Goal: Task Accomplishment & Management: Manage account settings

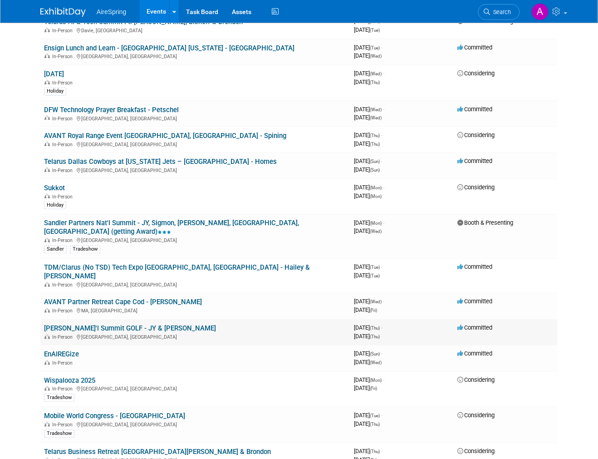
scroll to position [101, 0]
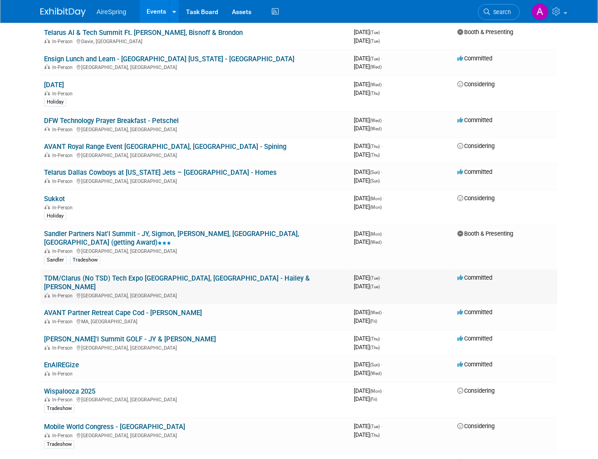
click at [196, 274] on link "TDM/Clarus (No TSD) Tech Expo [GEOGRAPHIC_DATA], [GEOGRAPHIC_DATA] - Hailey & […" at bounding box center [177, 282] width 266 height 17
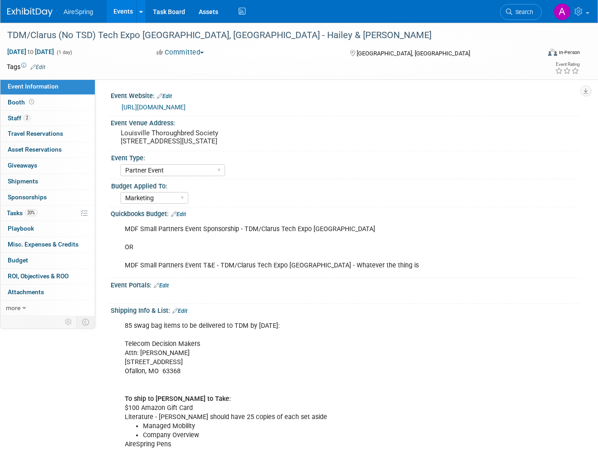
select select "Partner Event"
select select "Marketing"
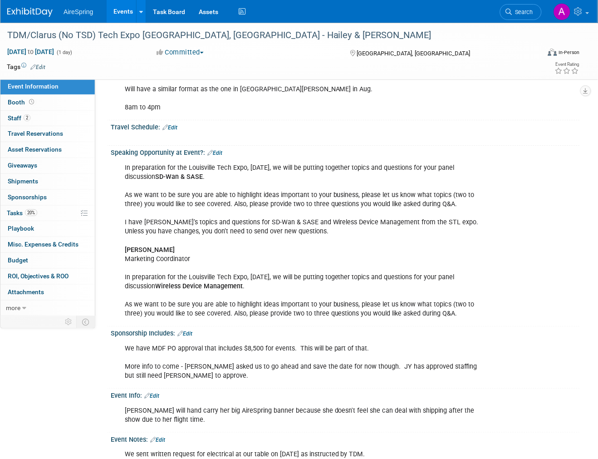
scroll to position [504, 0]
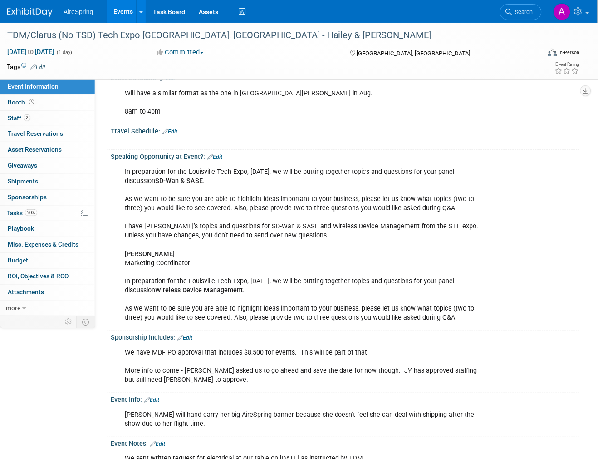
click at [382, 275] on div "In preparation for the Louisville Tech Expo, Tuesday, October 7, we will be put…" at bounding box center [302, 245] width 369 height 164
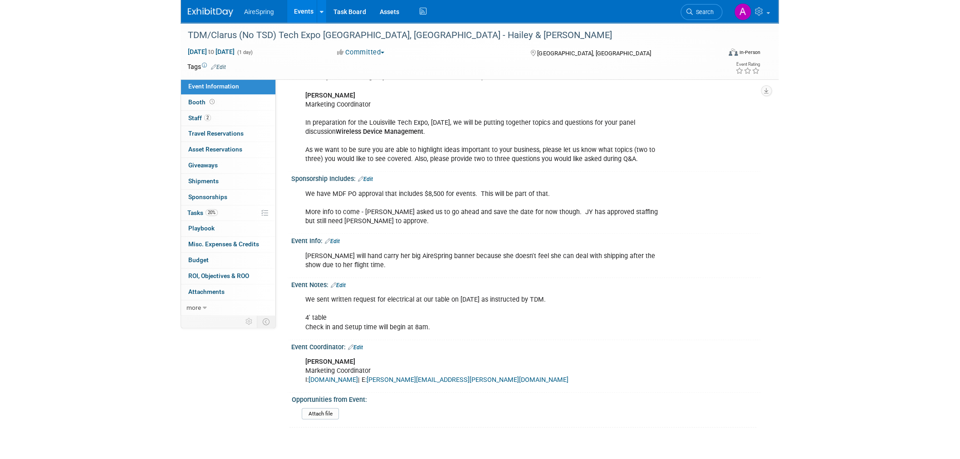
scroll to position [705, 0]
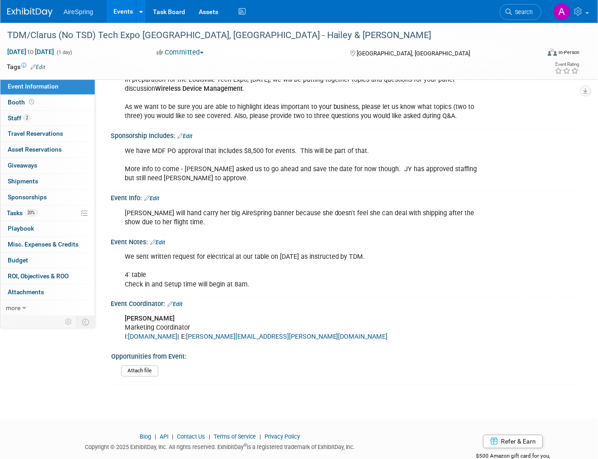
click at [318, 208] on div "Terri will hand carry her big AireSpring banner because she doesn't feel she ca…" at bounding box center [302, 217] width 369 height 27
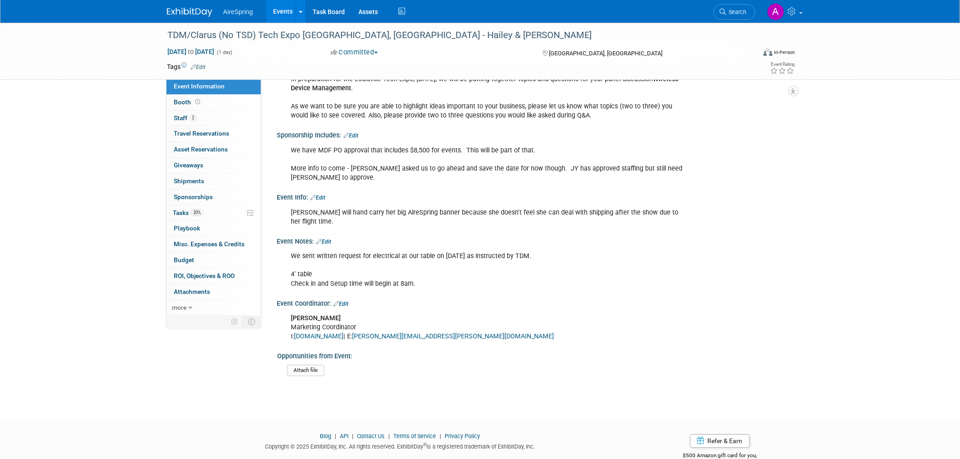
drag, startPoint x: 145, startPoint y: 1, endPoint x: 105, endPoint y: 61, distance: 71.8
click at [105, 61] on div "TDM/Clarus (No TSD) Tech Expo Louisville, KY - Hailey & O'Leary Oct 7, 2025 to …" at bounding box center [480, 51] width 960 height 57
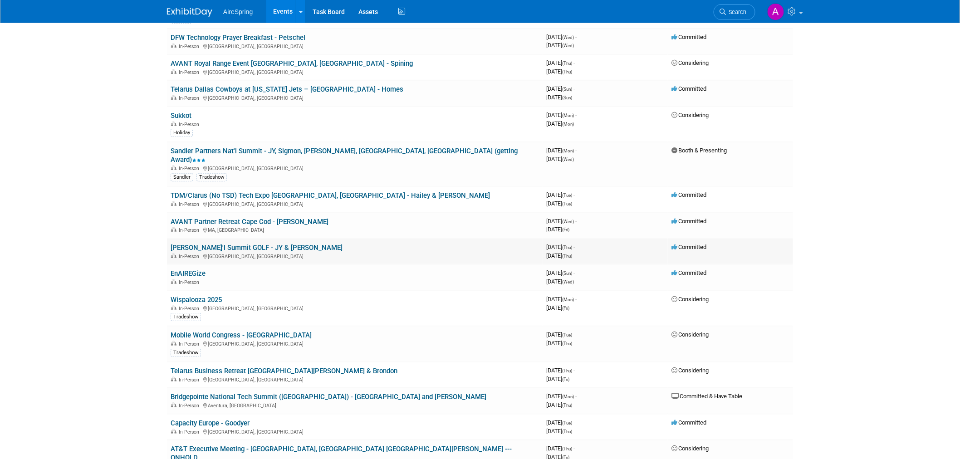
scroll to position [201, 0]
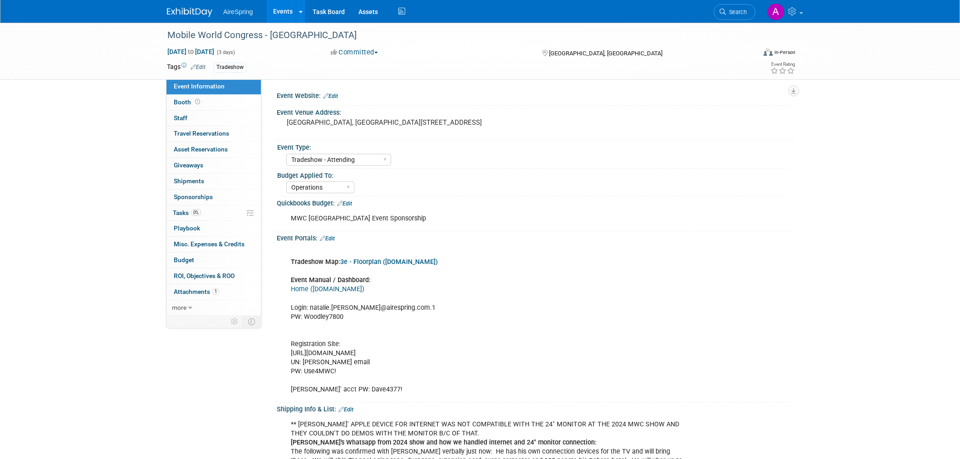
select select "Tradeshow - Attending"
select select "Operations"
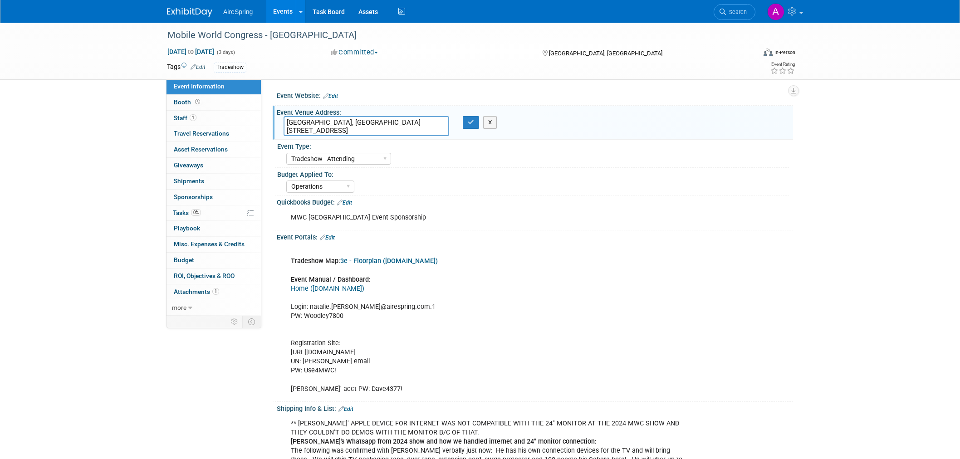
select select "Tradeshow - Attending"
select select "Operations"
drag, startPoint x: 437, startPoint y: 127, endPoint x: 271, endPoint y: 122, distance: 166.1
click at [271, 122] on div "Event Website: Edit Event Venue Address: Las Vegas Convention Center, West Hall…" at bounding box center [527, 198] width 532 height 238
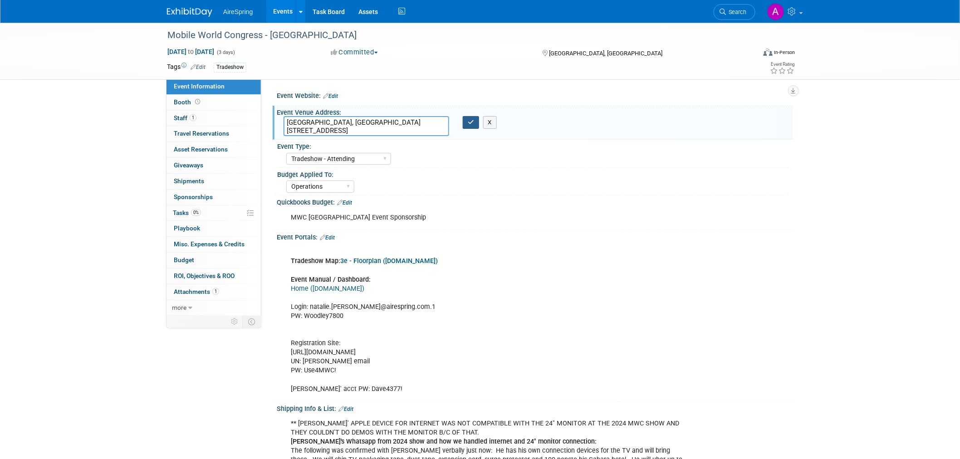
click at [470, 120] on icon "button" at bounding box center [471, 122] width 6 height 6
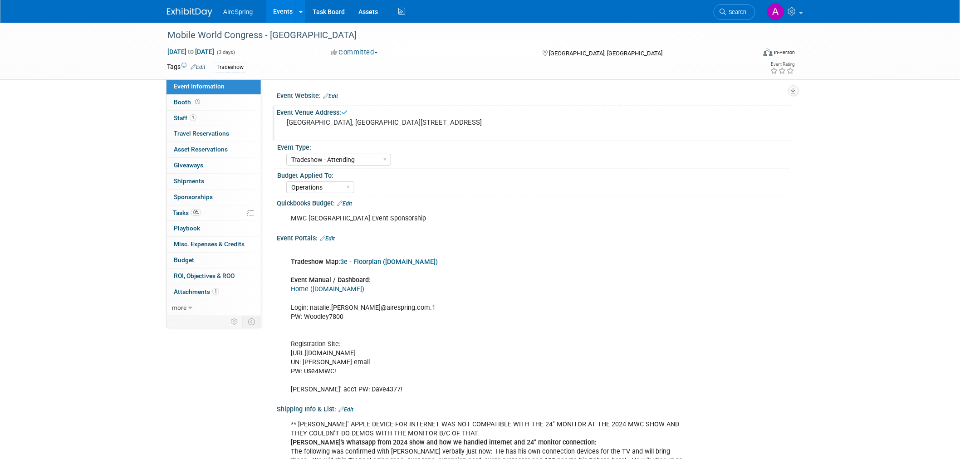
click at [769, 141] on div "Event Type:" at bounding box center [533, 146] width 512 height 11
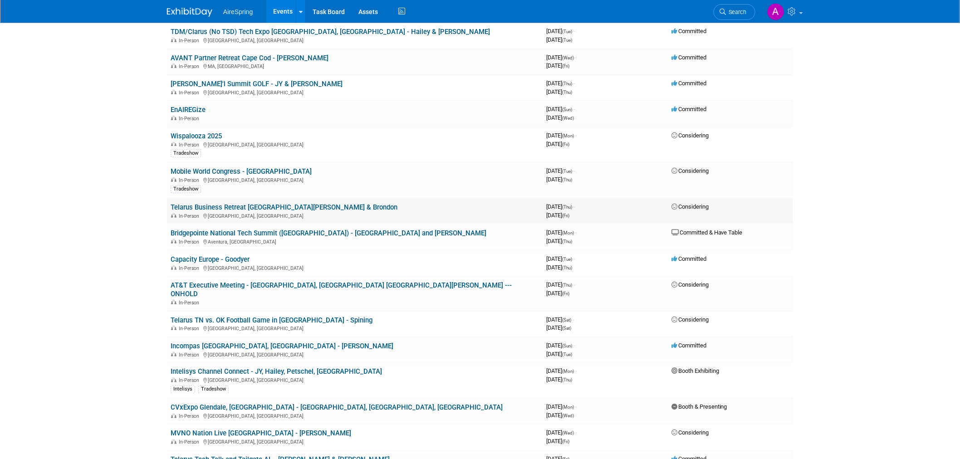
scroll to position [353, 0]
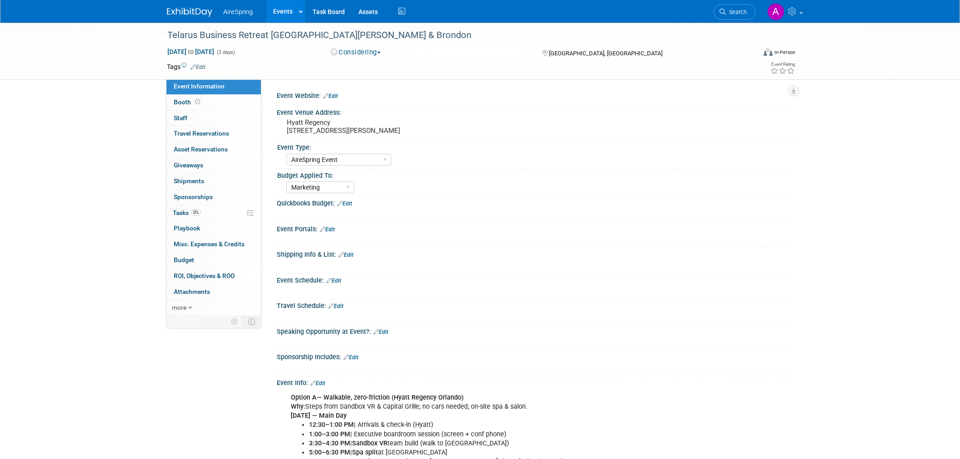
select select "AireSpring Event"
select select "Marketing"
click at [333, 132] on pre "Hyatt Regency 9801 International Dr Orlando FL" at bounding box center [384, 126] width 195 height 16
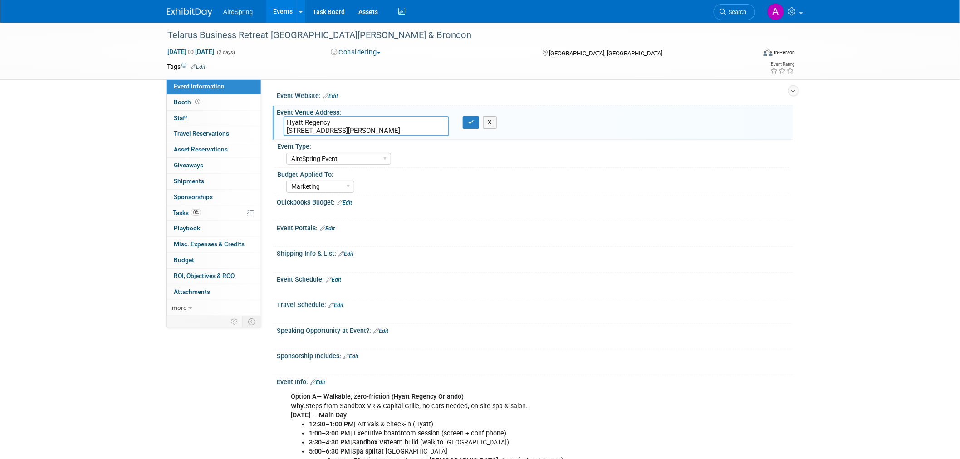
drag, startPoint x: 400, startPoint y: 132, endPoint x: 281, endPoint y: 123, distance: 118.8
click at [281, 123] on div "Hyatt Regency 9801 International Dr Orlando FL" at bounding box center [366, 126] width 179 height 20
click at [72, 302] on div "Telarus Business Retreat Orlando - Hester & Brondon Oct 16, 2025 to Oct 17, 202…" at bounding box center [480, 369] width 960 height 692
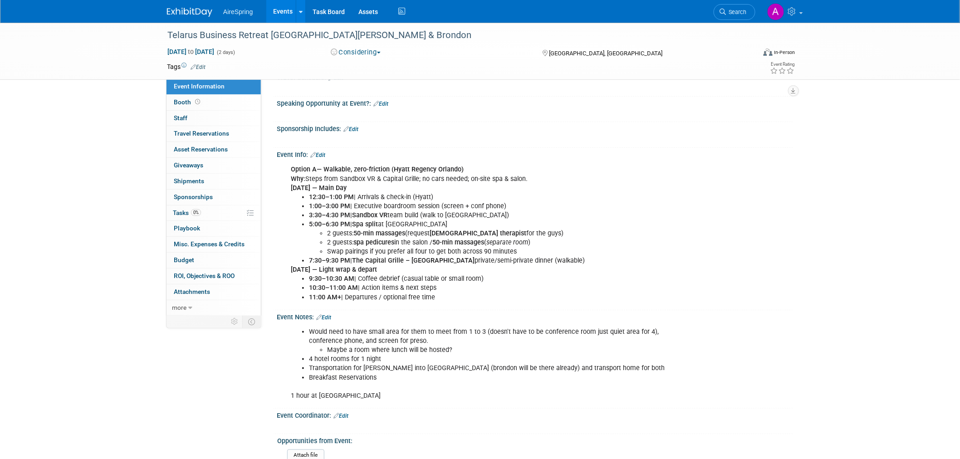
scroll to position [252, 0]
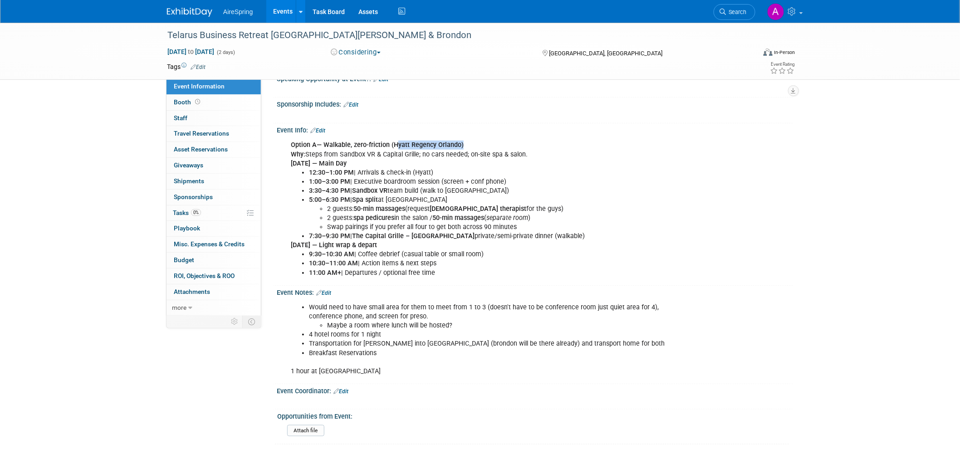
drag, startPoint x: 459, startPoint y: 140, endPoint x: 392, endPoint y: 138, distance: 66.7
click at [392, 141] on b "— Walkable, zero-friction (Hyatt Regency Orlando)" at bounding box center [390, 145] width 147 height 8
copy b "Hyatt Regency Orlando"
